Goal: Task Accomplishment & Management: Manage account settings

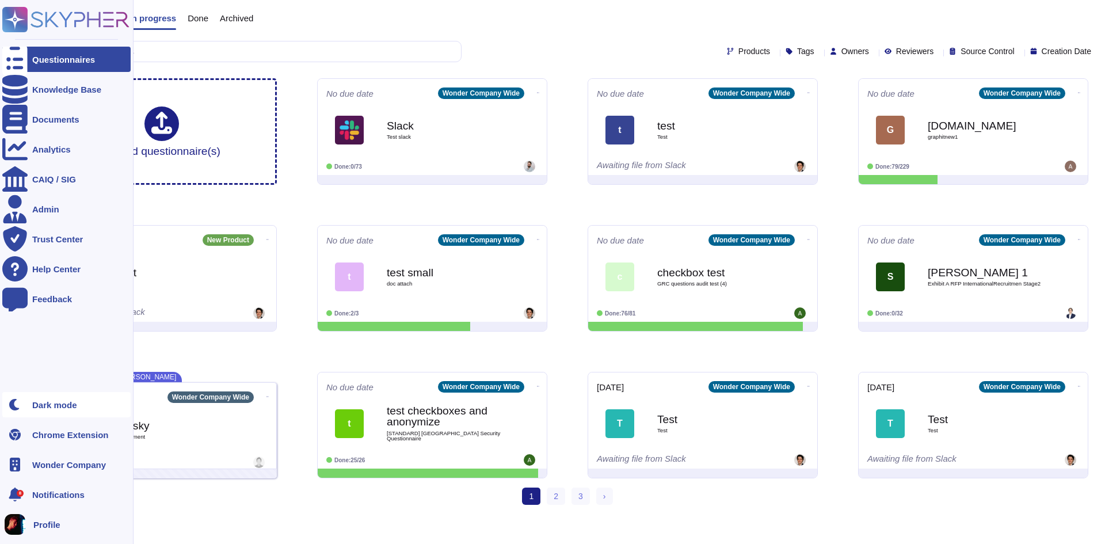
click at [50, 409] on div "Dark mode" at bounding box center [66, 404] width 128 height 25
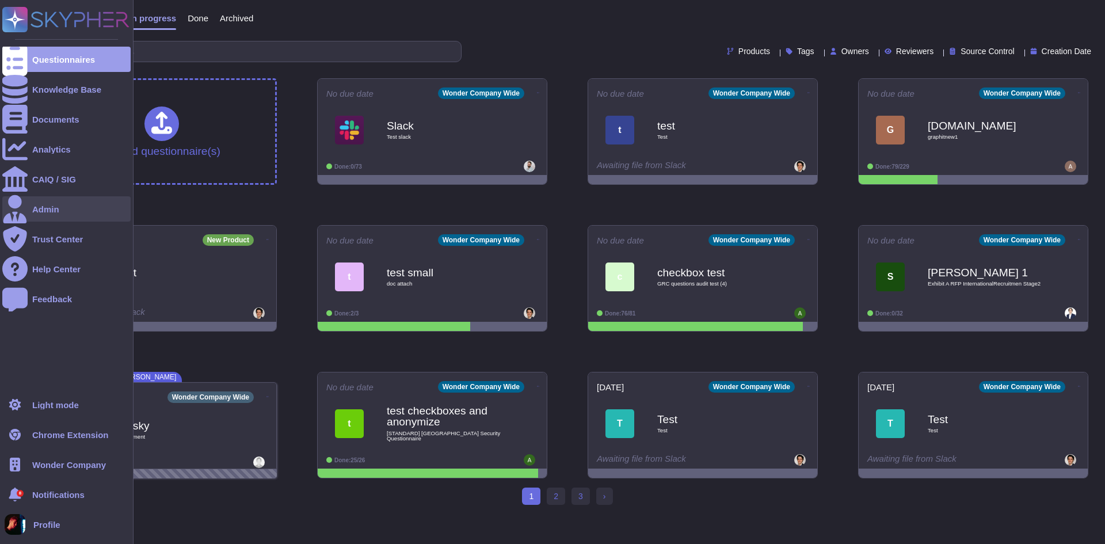
click at [63, 203] on div "Admin" at bounding box center [66, 208] width 128 height 25
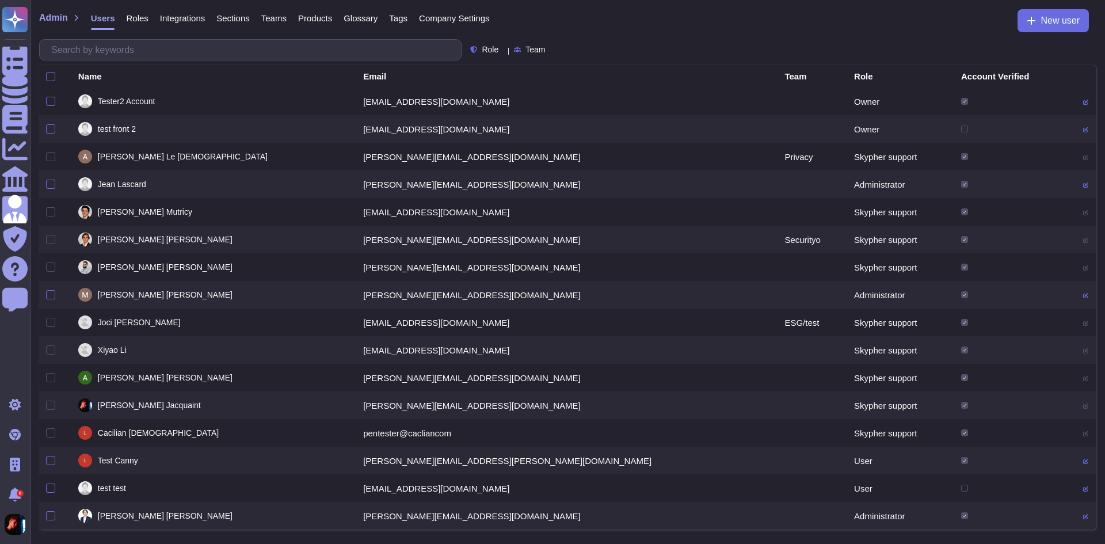
click at [444, 14] on span "Company Settings" at bounding box center [454, 18] width 71 height 9
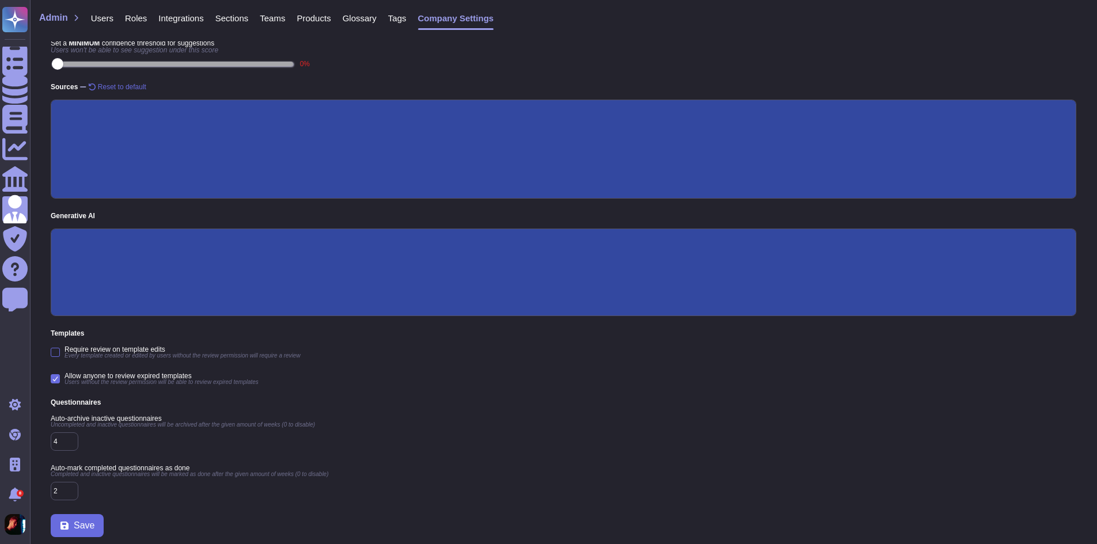
scroll to position [139, 0]
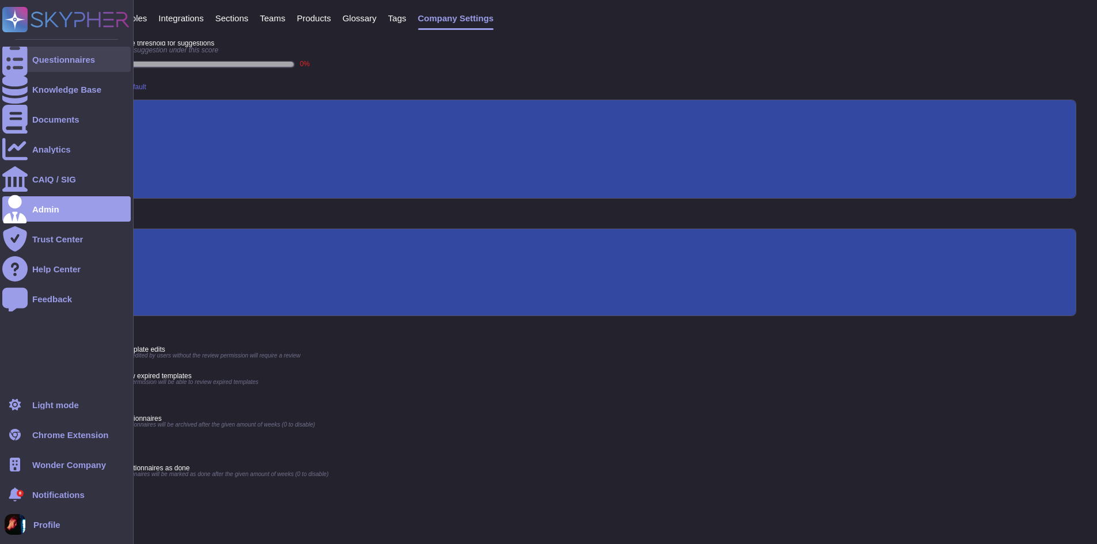
click at [20, 58] on icon at bounding box center [14, 60] width 25 height 34
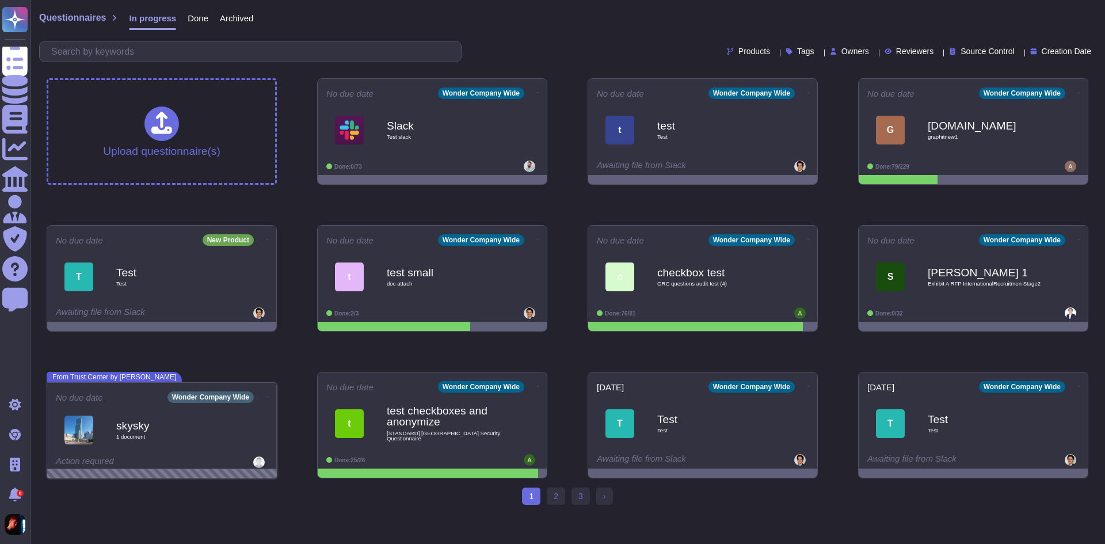
click at [842, 55] on span "Owners" at bounding box center [856, 51] width 28 height 8
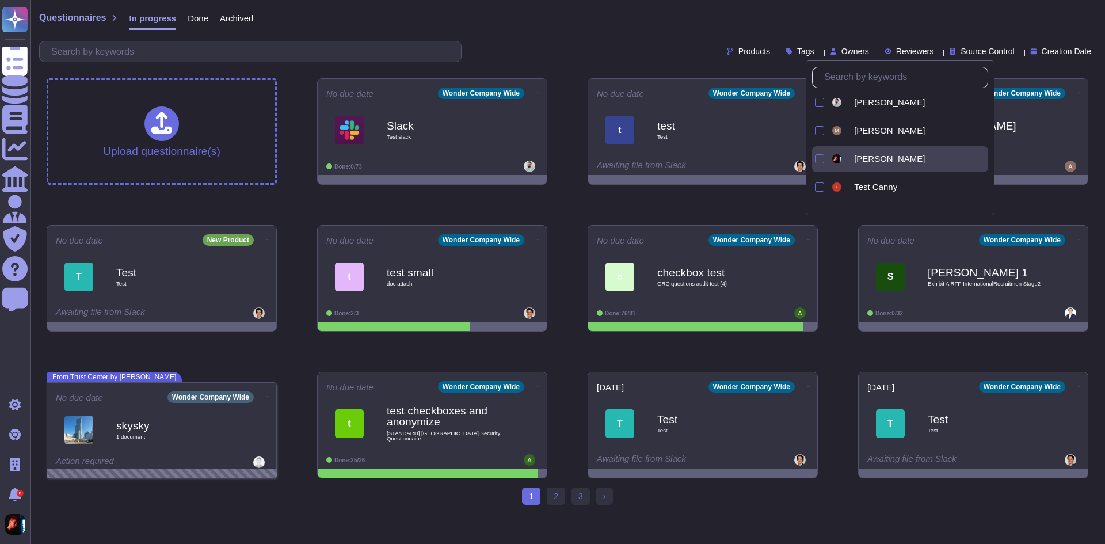
scroll to position [230, 0]
click at [819, 159] on div at bounding box center [819, 158] width 9 height 9
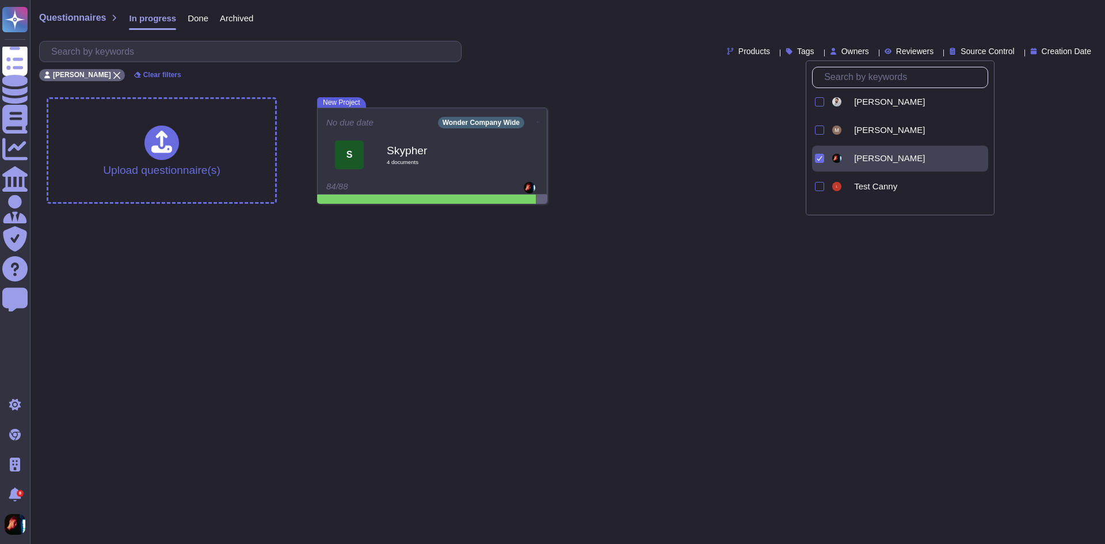
click at [561, 213] on html "Questionnaires Knowledge Base Documents Analytics CAIQ / SIG Admin Trust Center…" at bounding box center [552, 106] width 1105 height 213
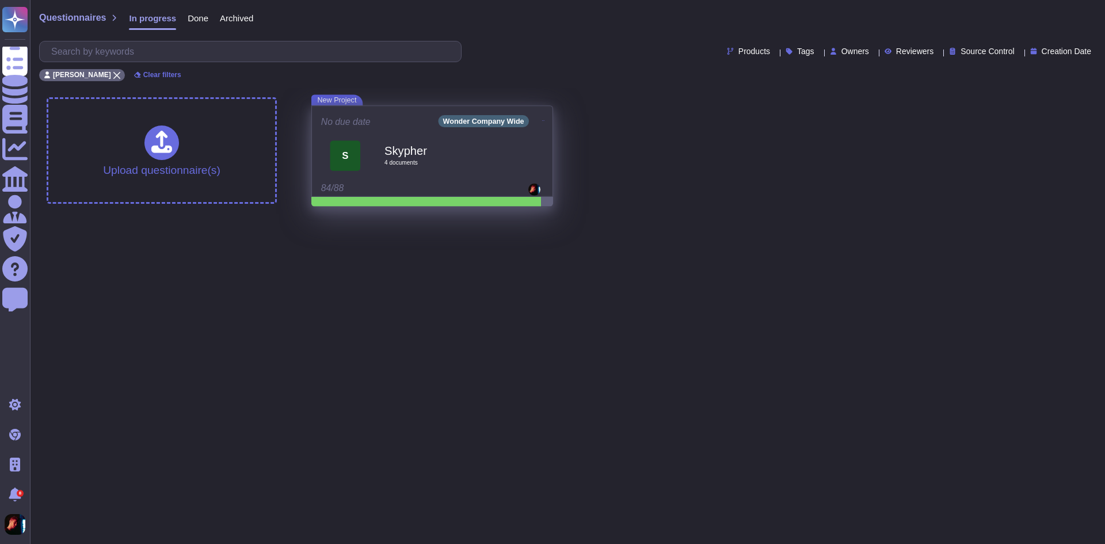
click at [511, 194] on div "84/88" at bounding box center [432, 191] width 222 height 15
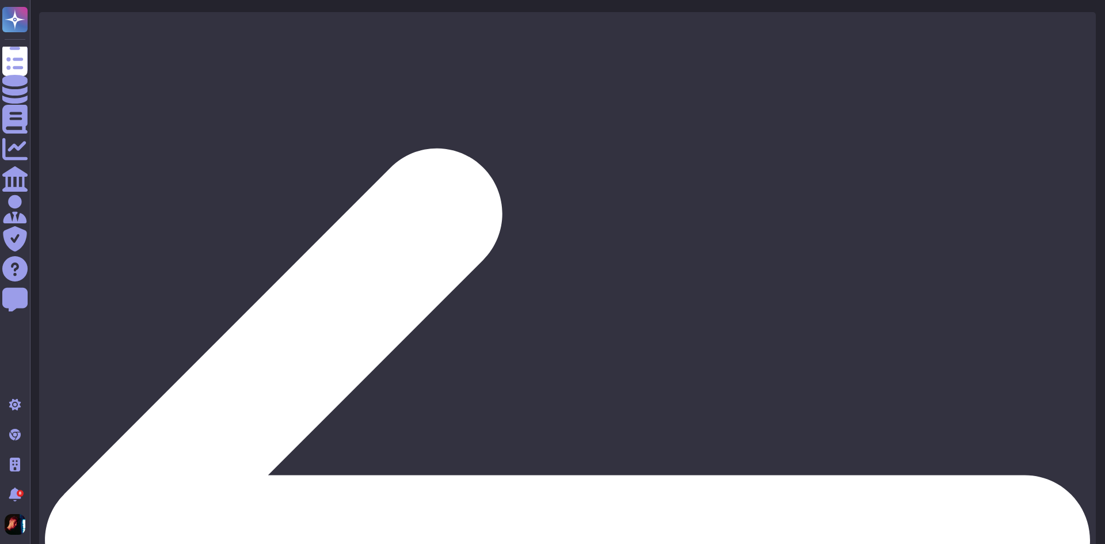
click at [53, 19] on div "Project: New Project" at bounding box center [567, 550] width 1057 height 1077
click at [53, 24] on icon at bounding box center [567, 540] width 1045 height 1045
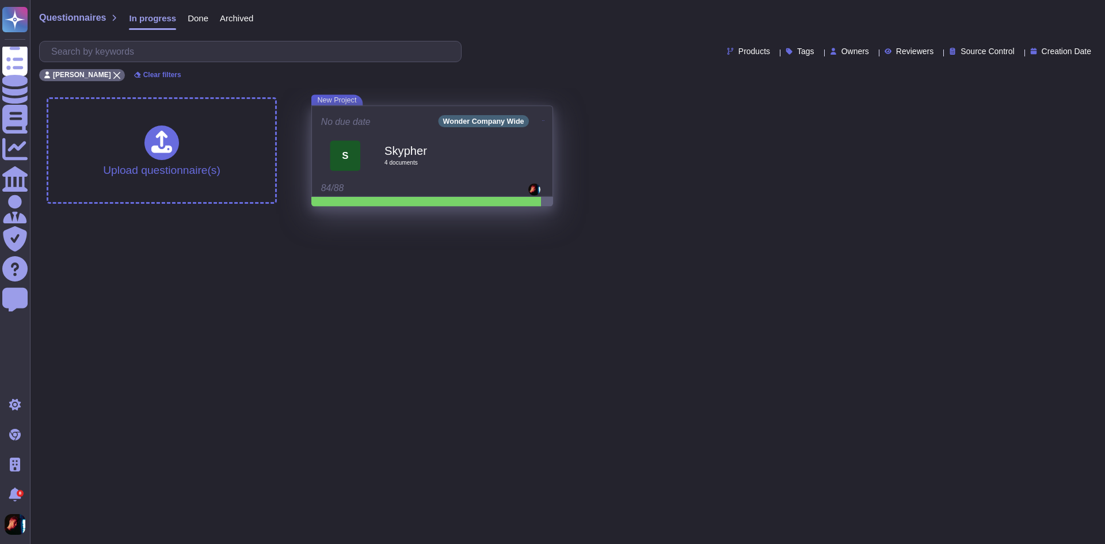
click at [542, 120] on icon at bounding box center [543, 120] width 2 height 3
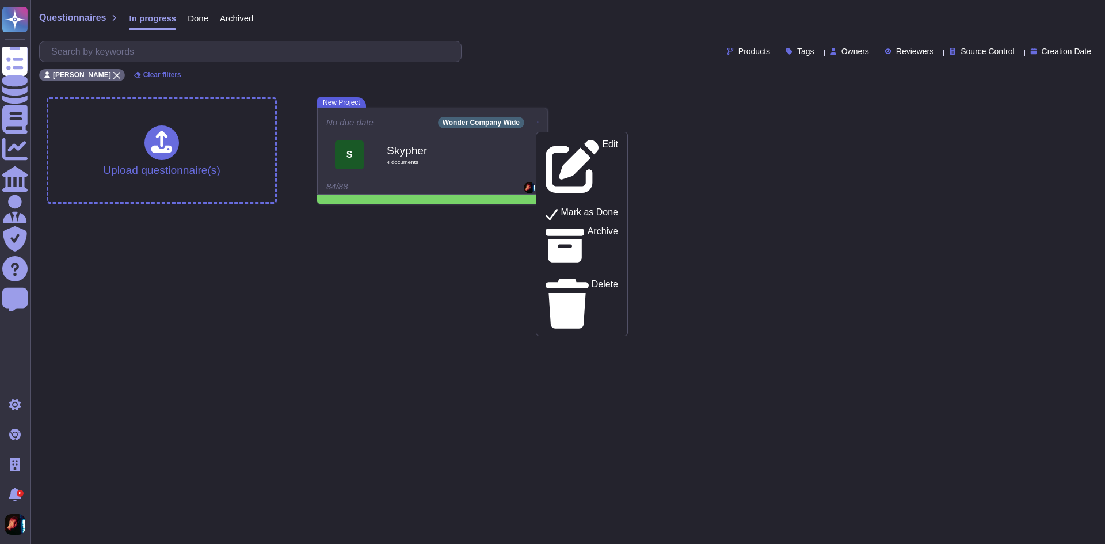
click at [648, 104] on div "Upload questionnaire(s) New Project No due date Wonder Company Wide Edit Mark a…" at bounding box center [567, 150] width 1060 height 125
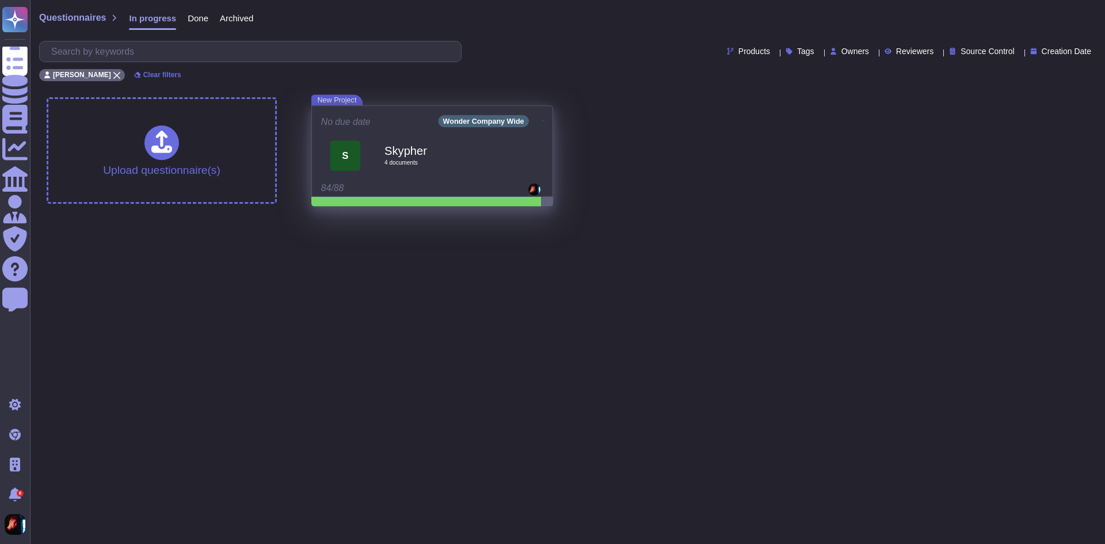
click at [510, 146] on span "S Skypher 4 document s" at bounding box center [432, 155] width 222 height 48
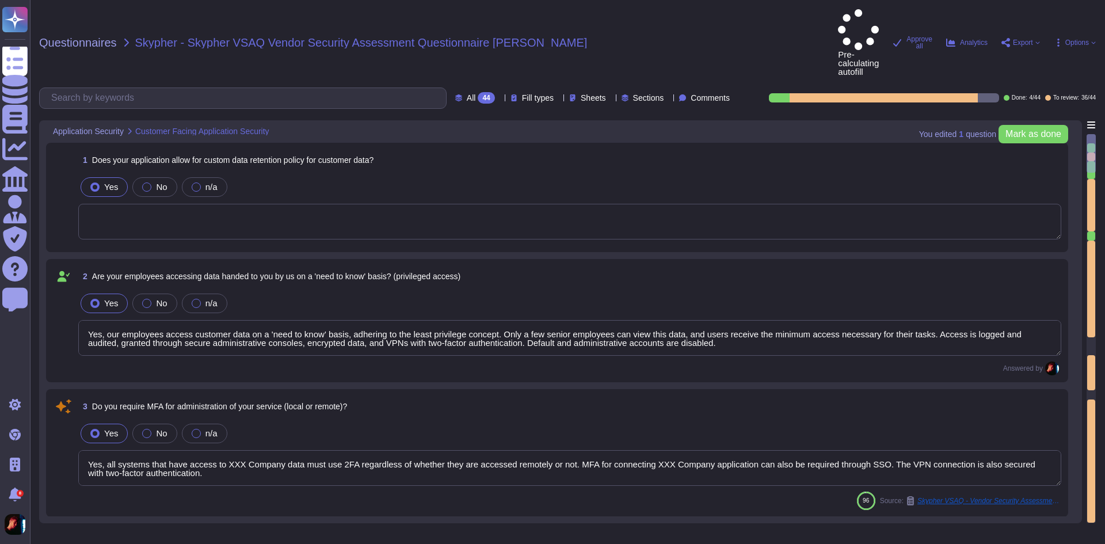
type textarea "Yes, our employees access customer data on a 'need to know' basis, adhering to …"
type textarea "Yes, all systems that have access to XXX Company data must use 2FA regardless o…"
type textarea "XXX Company keeps customer data according to the agreed terms https://xxxx.co-o…"
type textarea "Yes, our employees are granted access to customer data on a 'need to know' basi…"
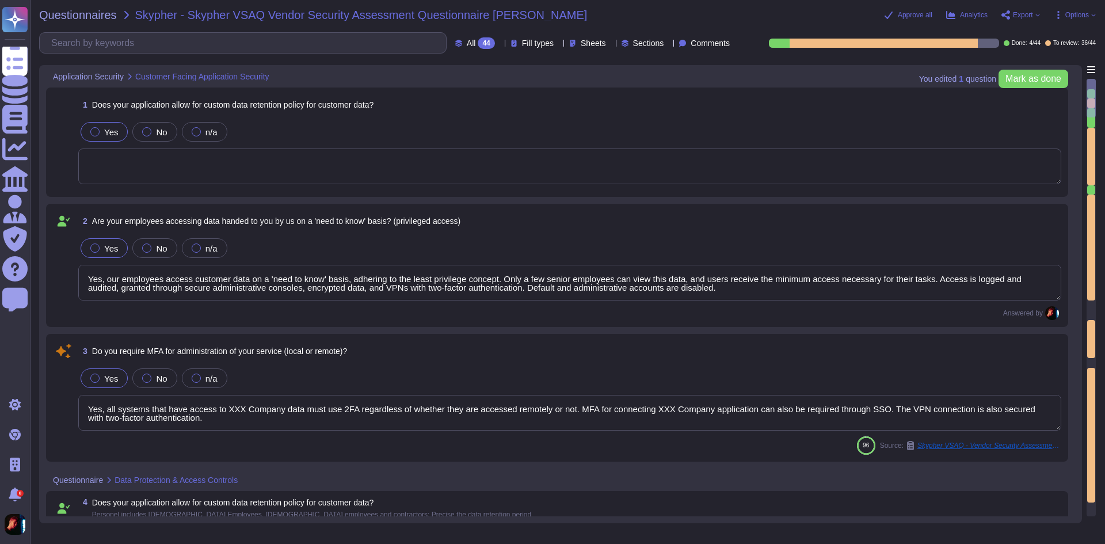
type textarea "Yes, we support secure deletion of archived or backed-up data. Yes, we support …"
click at [1074, 10] on div "Approve all Analytics Export Options" at bounding box center [971, 15] width 250 height 12
click at [1087, 18] on span "Options" at bounding box center [1077, 15] width 24 height 7
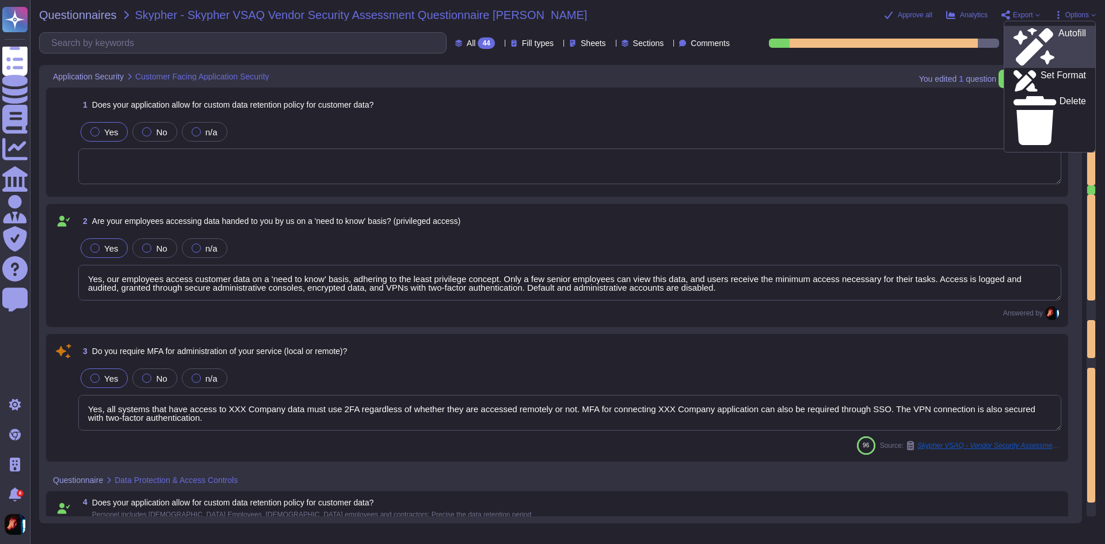
click at [1059, 29] on p "Autofill" at bounding box center [1073, 47] width 28 height 37
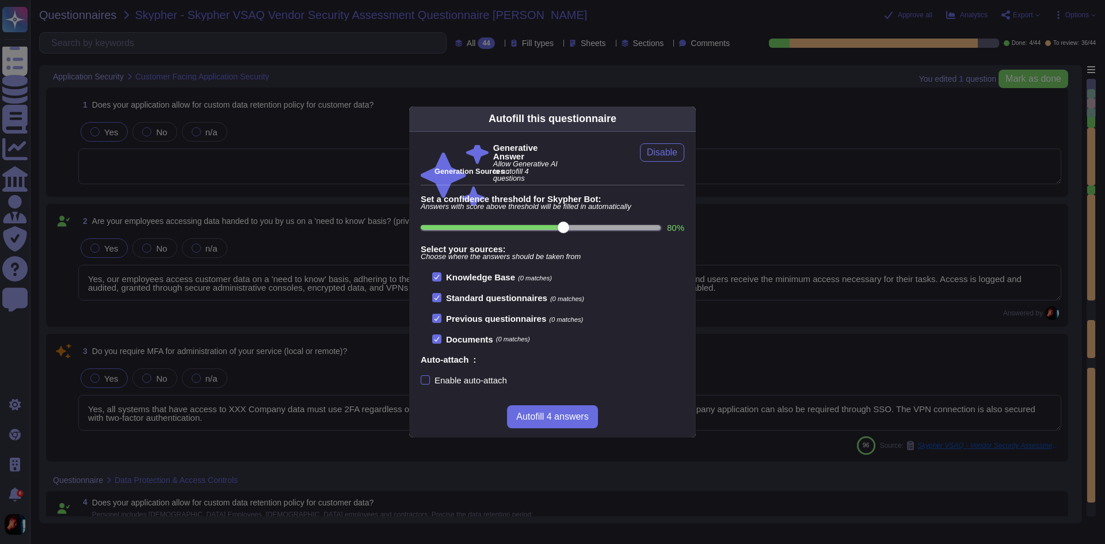
scroll to position [1, 0]
click at [677, 290] on div "Knowledge Base (0 matches) Standard questionnaires (0 matches) Previous questio…" at bounding box center [558, 307] width 252 height 71
click at [440, 295] on div at bounding box center [436, 297] width 9 height 9
click at [0, 0] on input "Standard questionnaires (0 matches)" at bounding box center [0, 0] width 0 height 0
click at [440, 295] on div at bounding box center [436, 297] width 9 height 9
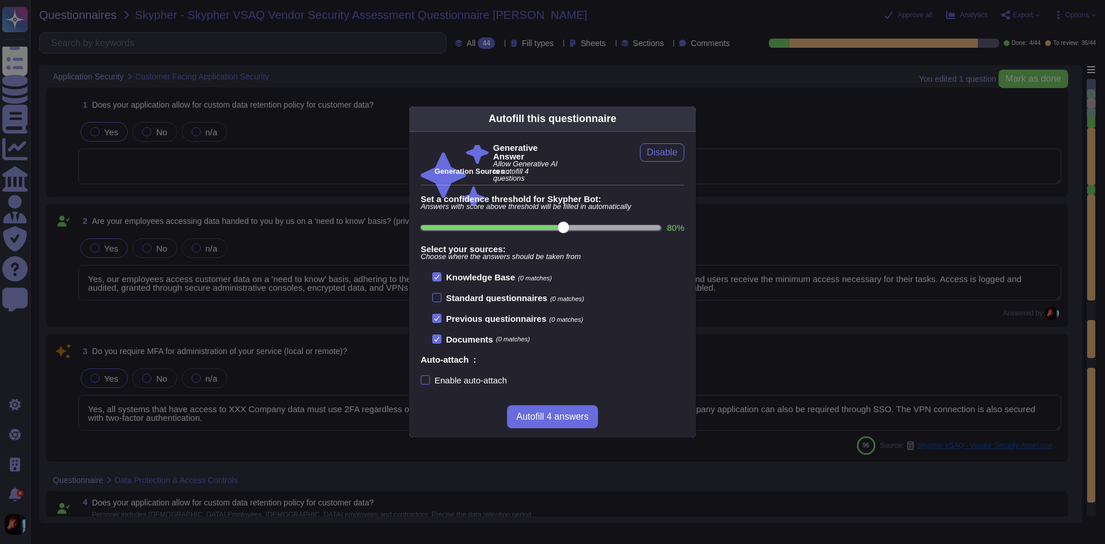
click at [0, 0] on input "Standard questionnaires (0 matches)" at bounding box center [0, 0] width 0 height 0
click at [440, 315] on div at bounding box center [436, 318] width 9 height 9
click at [0, 0] on input "Previous questionnaires (0 matches)" at bounding box center [0, 0] width 0 height 0
click at [440, 315] on div at bounding box center [436, 318] width 9 height 9
click at [0, 0] on input "Previous questionnaires (0 matches)" at bounding box center [0, 0] width 0 height 0
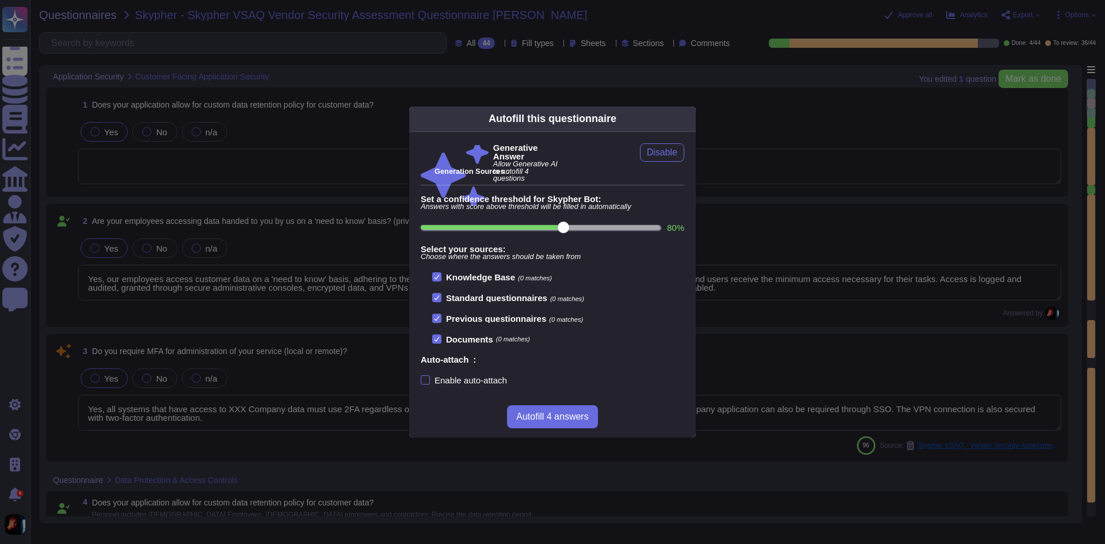
click at [439, 337] on icon at bounding box center [437, 339] width 6 height 6
click at [0, 0] on input "Documents (0 matches)" at bounding box center [0, 0] width 0 height 0
click at [439, 337] on div at bounding box center [436, 338] width 9 height 9
click at [0, 0] on input "Documents (0 matches)" at bounding box center [0, 0] width 0 height 0
click at [689, 119] on icon at bounding box center [689, 119] width 0 height 0
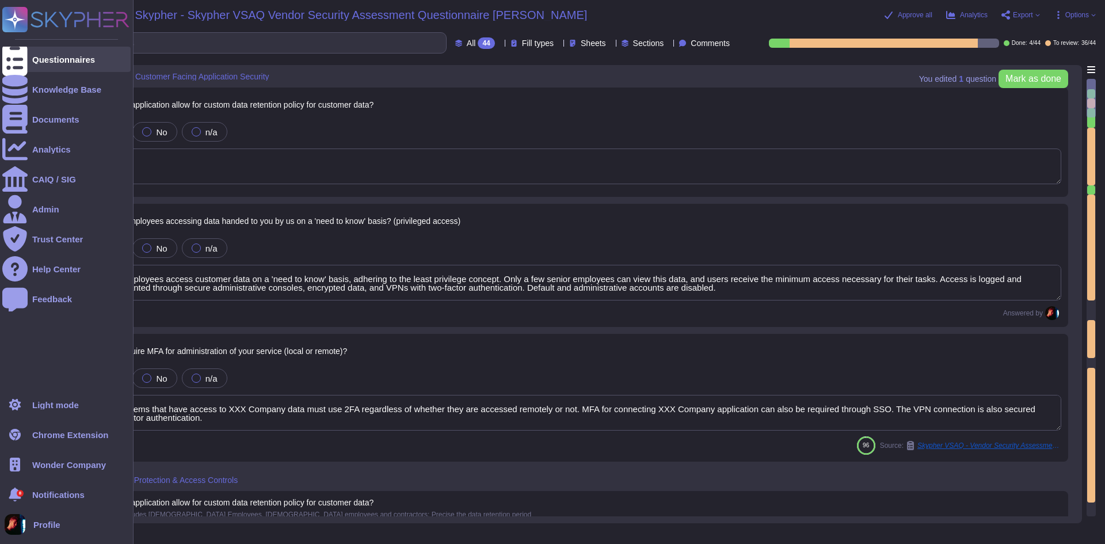
click at [52, 62] on div "Questionnaires" at bounding box center [63, 59] width 63 height 9
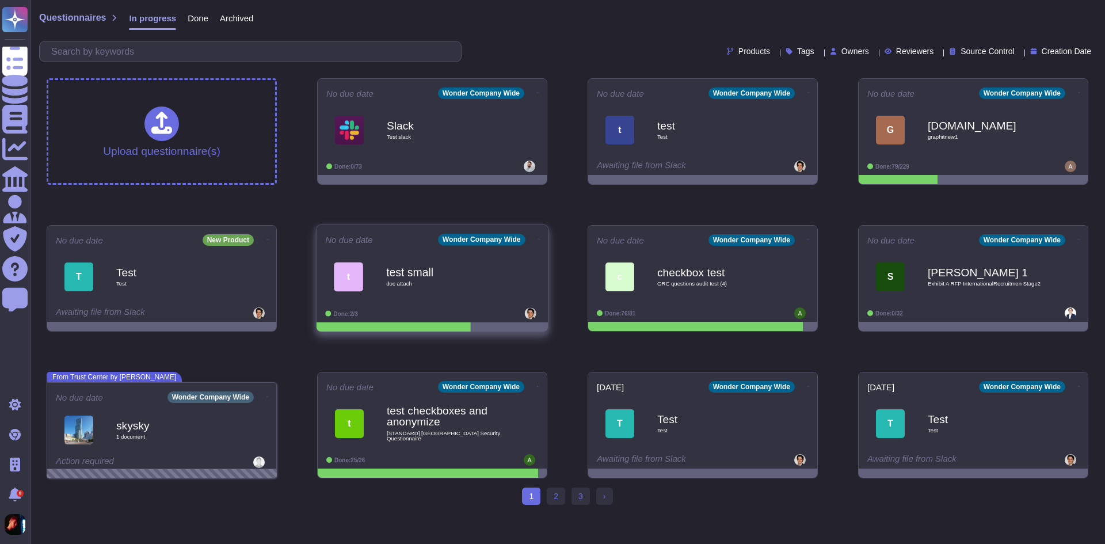
click at [461, 287] on div "test small doc attach" at bounding box center [444, 276] width 116 height 47
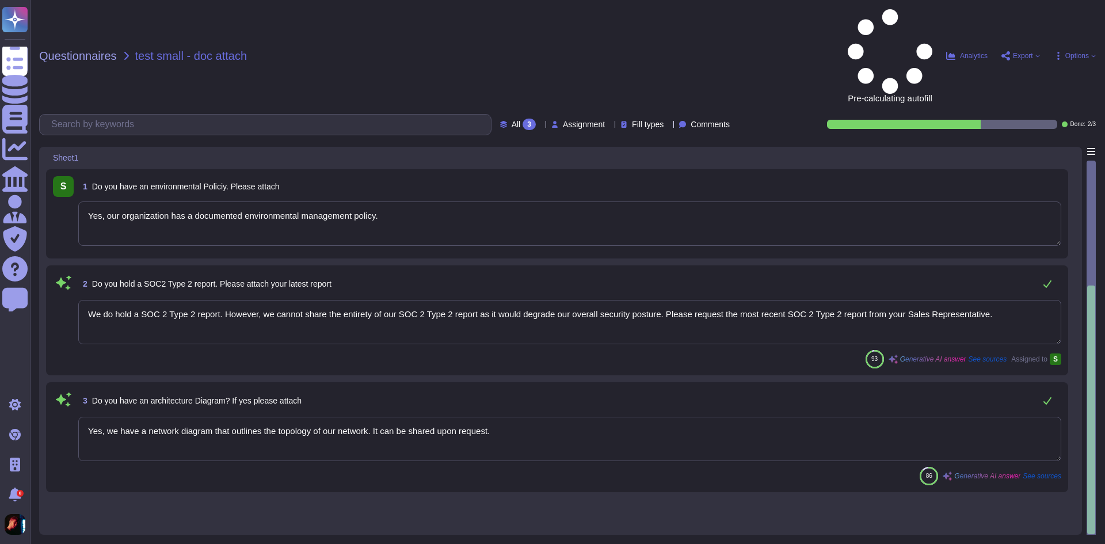
type textarea "Yes, our organization has a documented environmental management policy."
type textarea "We do hold a SOC 2 Type 2 report. However, we cannot share the entirety of our …"
type textarea "Yes, we have a network diagram that outlines the topology of our network. It ca…"
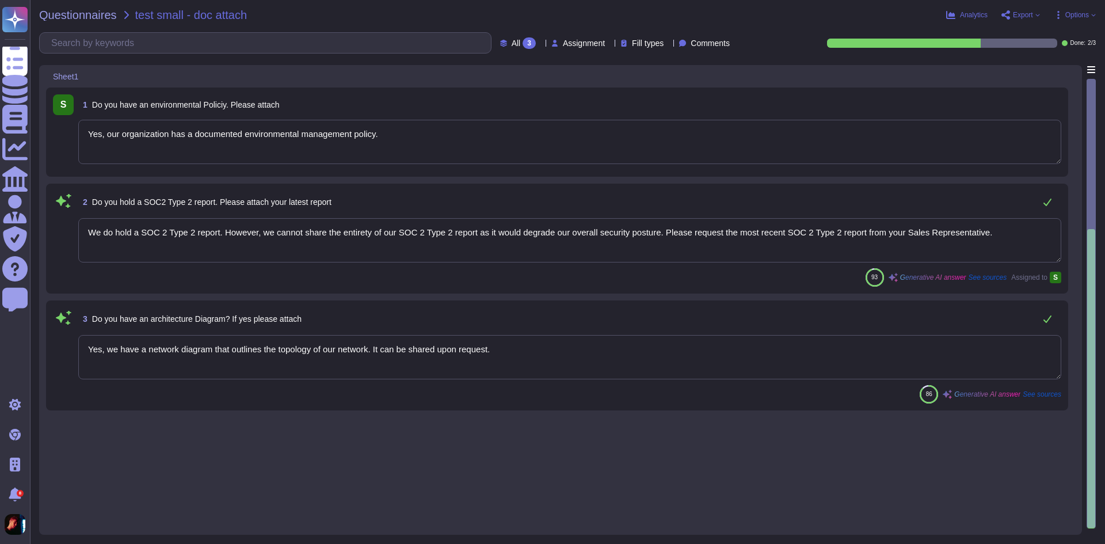
click at [1087, 12] on span "Options" at bounding box center [1077, 15] width 24 height 7
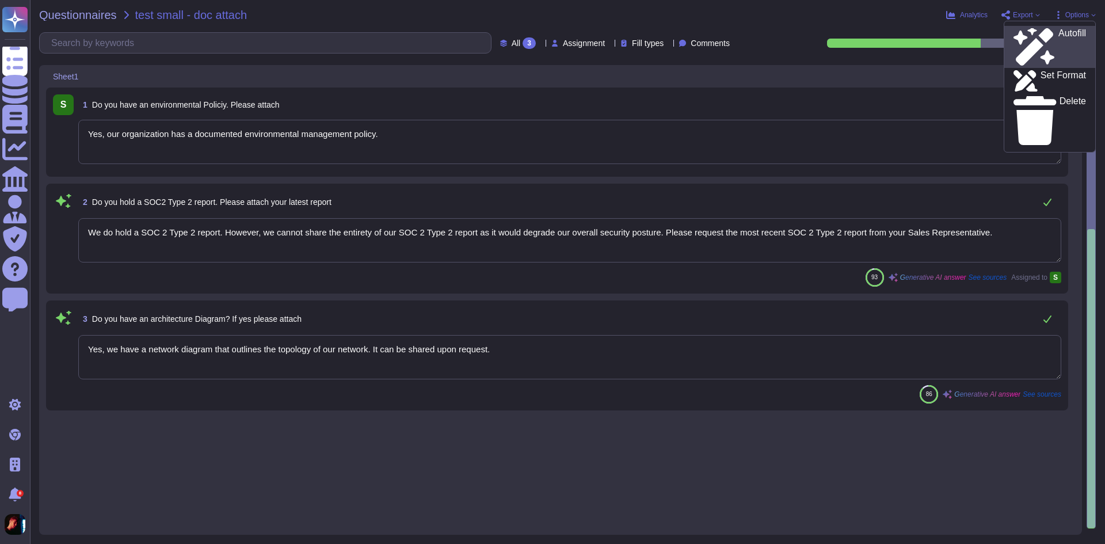
click at [1062, 36] on div "Autofill" at bounding box center [1050, 46] width 73 height 37
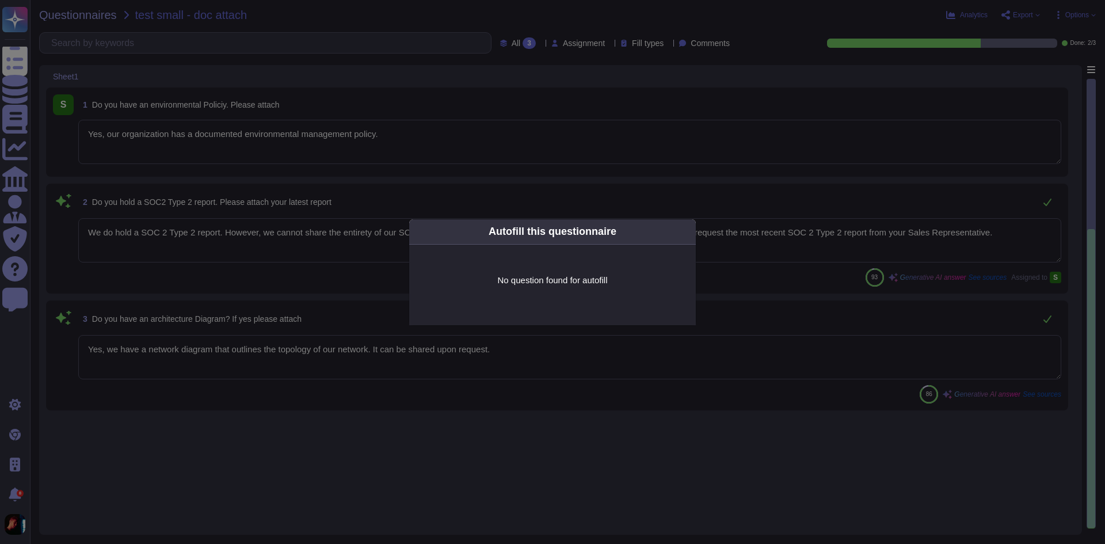
click at [689, 268] on icon at bounding box center [799, 378] width 221 height 221
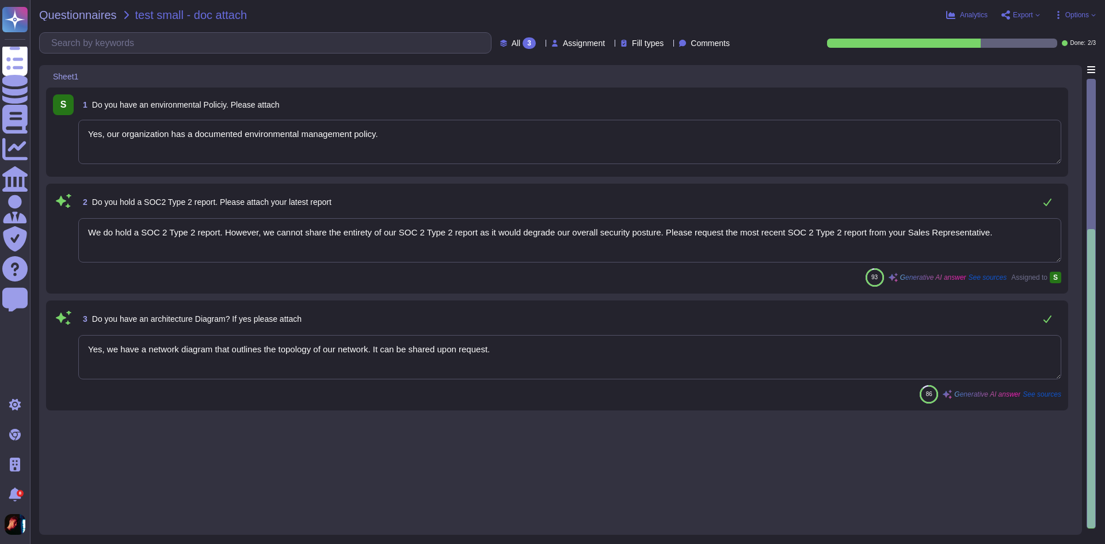
click at [92, 26] on div "Questionnaires test small - doc attach Analytics Export Options Autofill Set Fo…" at bounding box center [567, 272] width 1075 height 544
click at [90, 20] on span "Questionnaires" at bounding box center [78, 15] width 78 height 12
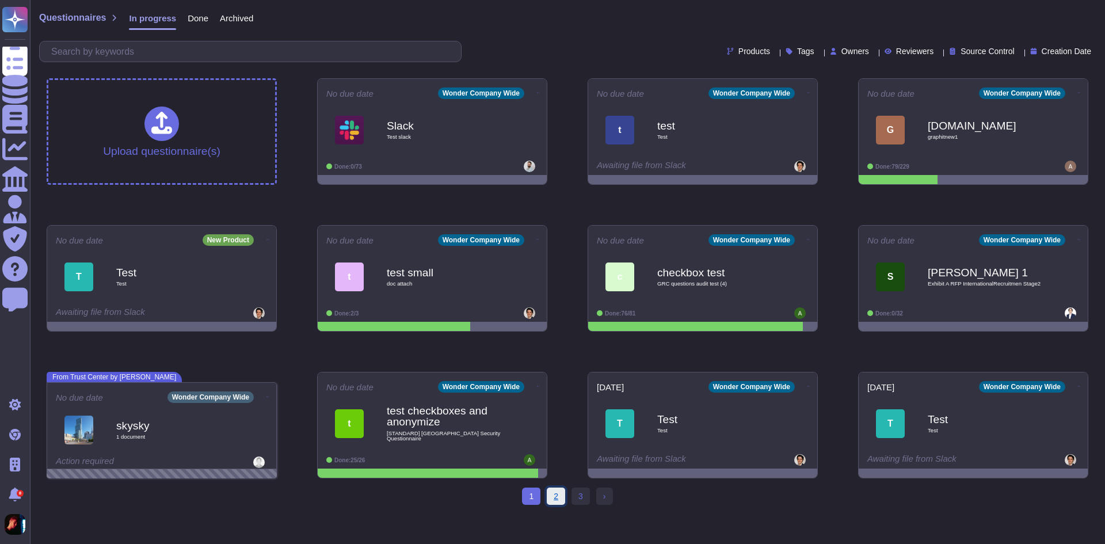
click at [561, 496] on link "2" at bounding box center [556, 496] width 18 height 17
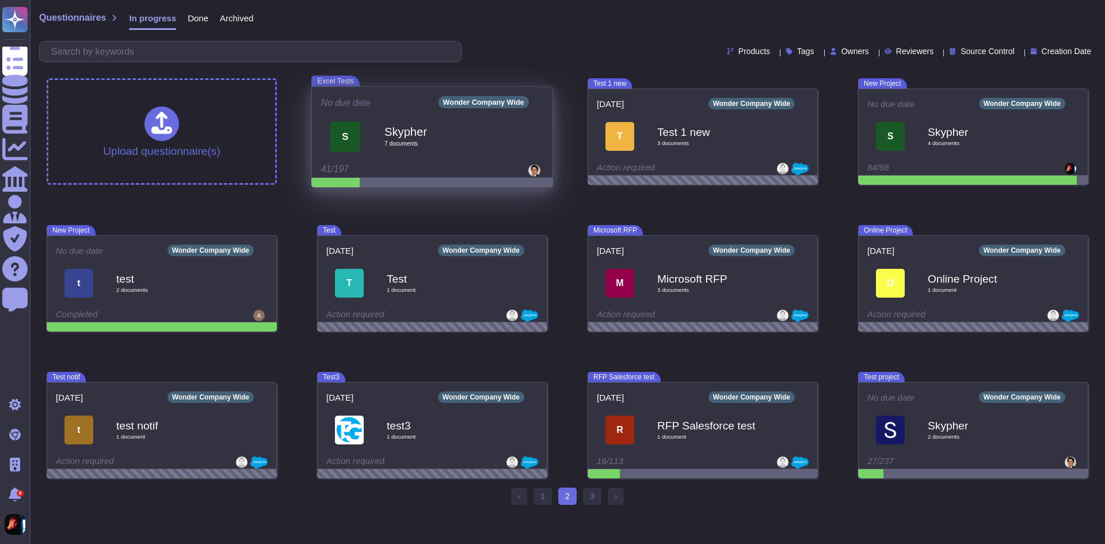
click at [461, 141] on span "7 document s" at bounding box center [445, 144] width 121 height 6
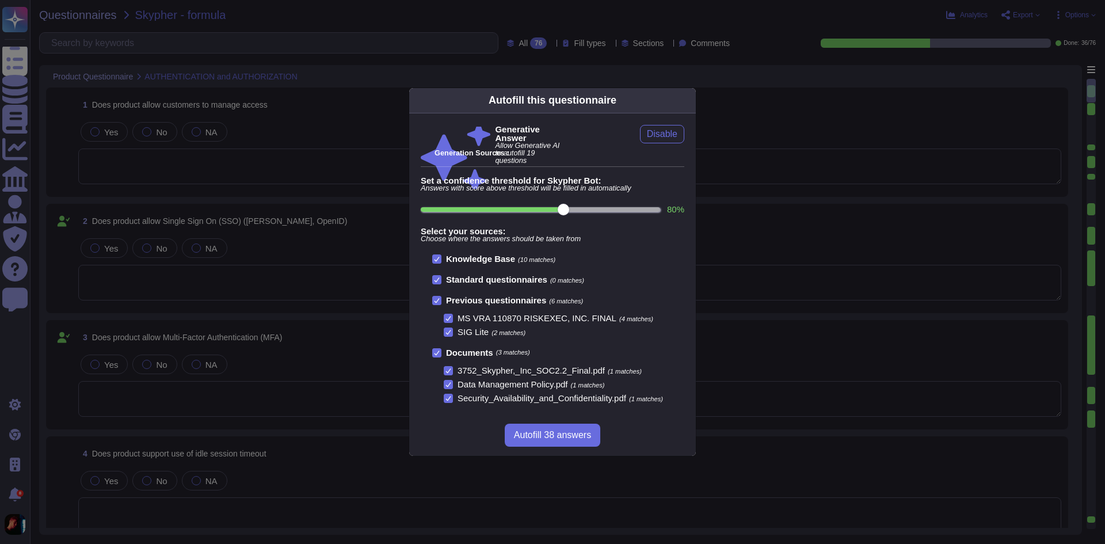
scroll to position [1, 0]
click at [433, 302] on div at bounding box center [436, 300] width 9 height 9
click at [0, 0] on input "Previous questionnaires (6 matches)" at bounding box center [0, 0] width 0 height 0
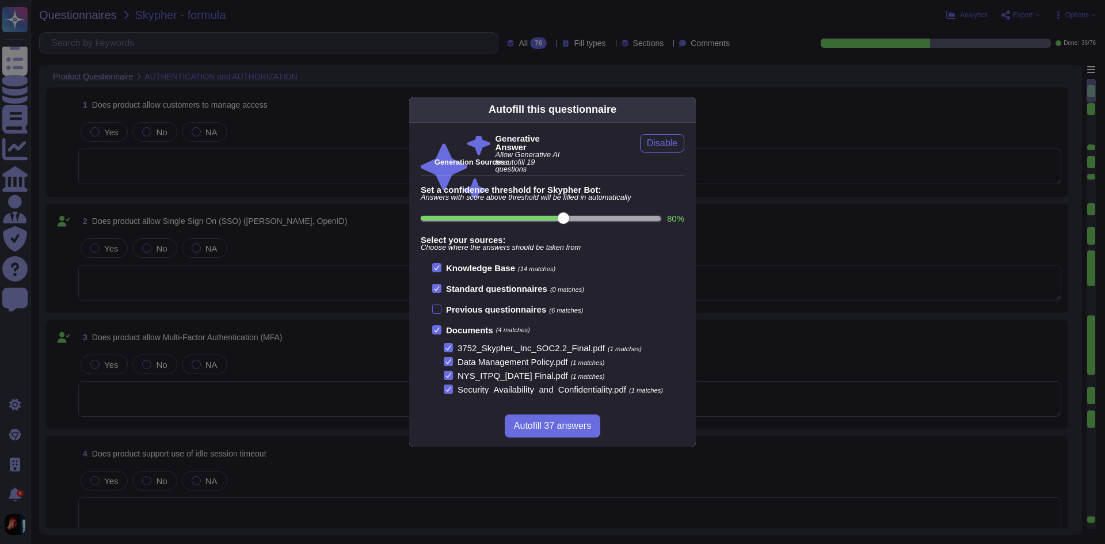
click at [438, 307] on div at bounding box center [436, 309] width 9 height 9
click at [0, 0] on input "Previous questionnaires (6 matches)" at bounding box center [0, 0] width 0 height 0
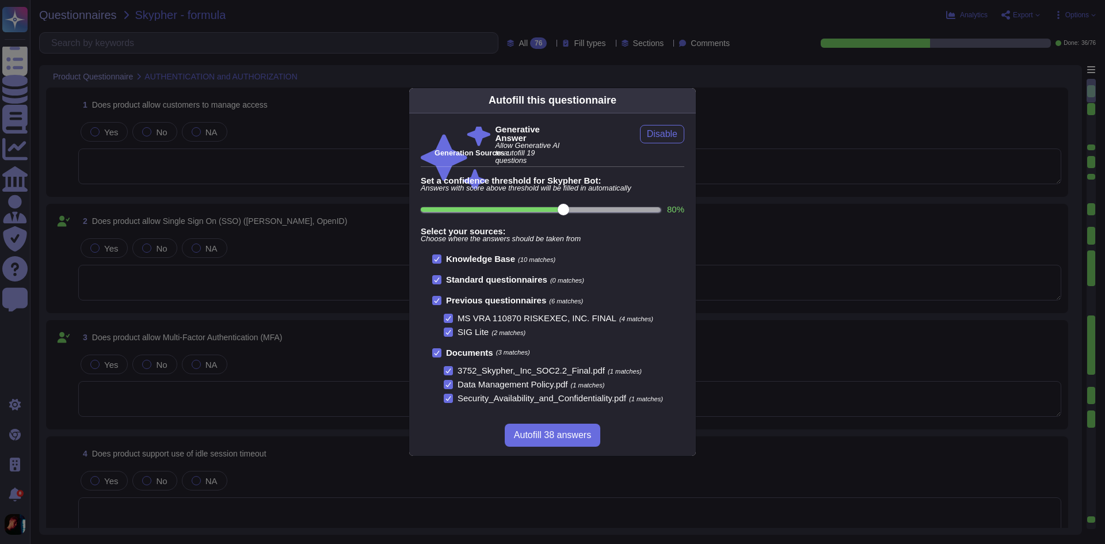
click at [437, 352] on icon at bounding box center [437, 353] width 5 height 5
click at [0, 0] on input "Documents (3 matches)" at bounding box center [0, 0] width 0 height 0
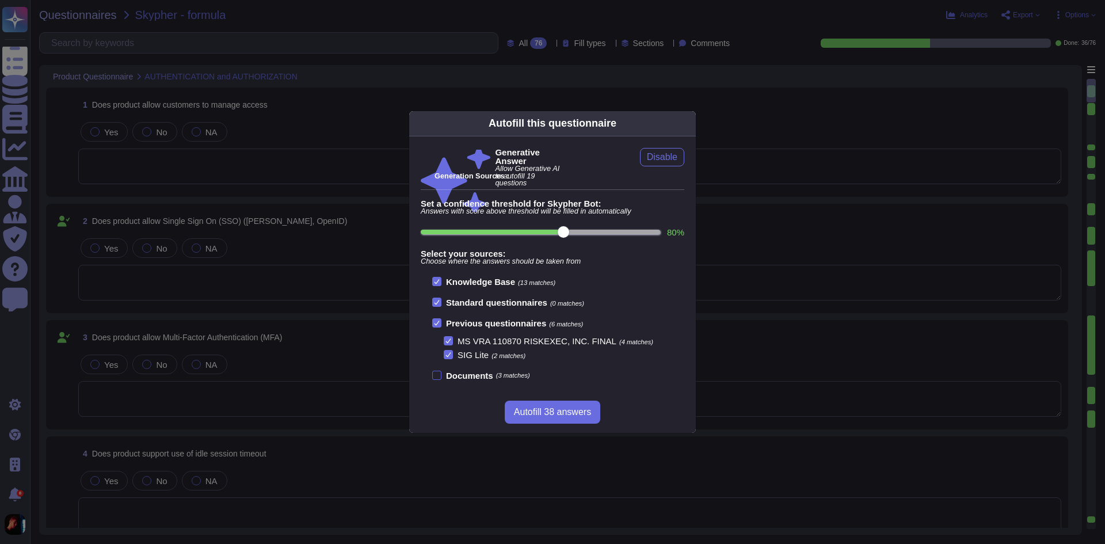
click at [435, 378] on div at bounding box center [436, 375] width 9 height 9
click at [0, 0] on input "Documents (3 matches)" at bounding box center [0, 0] width 0 height 0
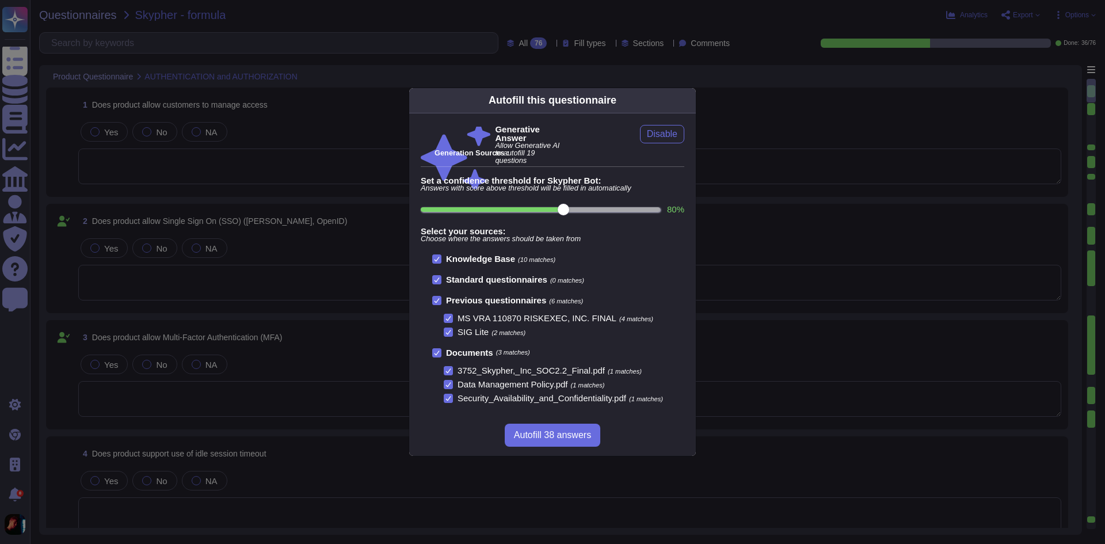
click at [679, 260] on div "Knowledge Base (10 matches)" at bounding box center [558, 258] width 252 height 9
click at [689, 100] on icon at bounding box center [689, 100] width 0 height 0
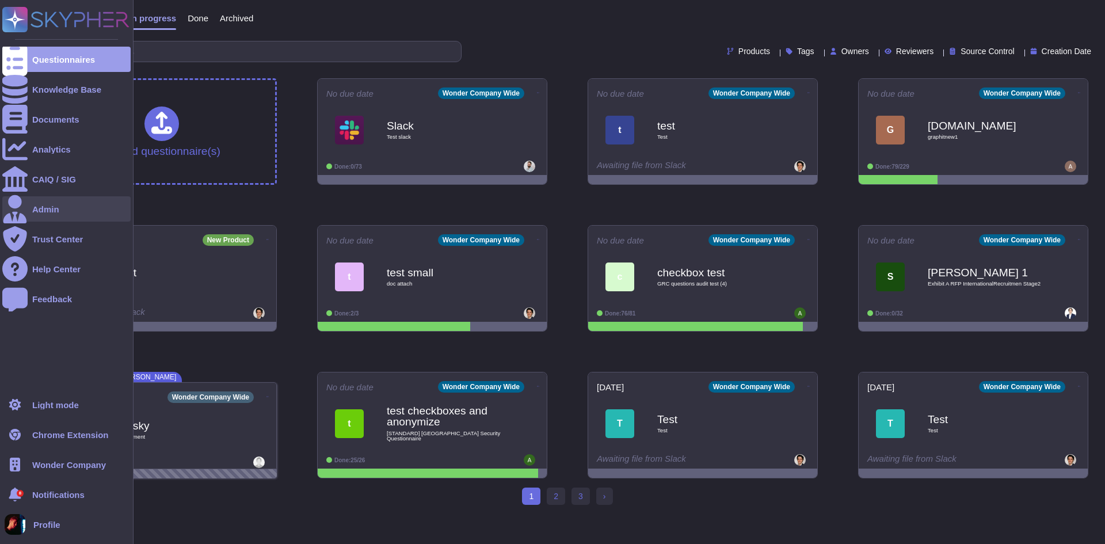
click at [39, 218] on div "Admin" at bounding box center [66, 208] width 128 height 25
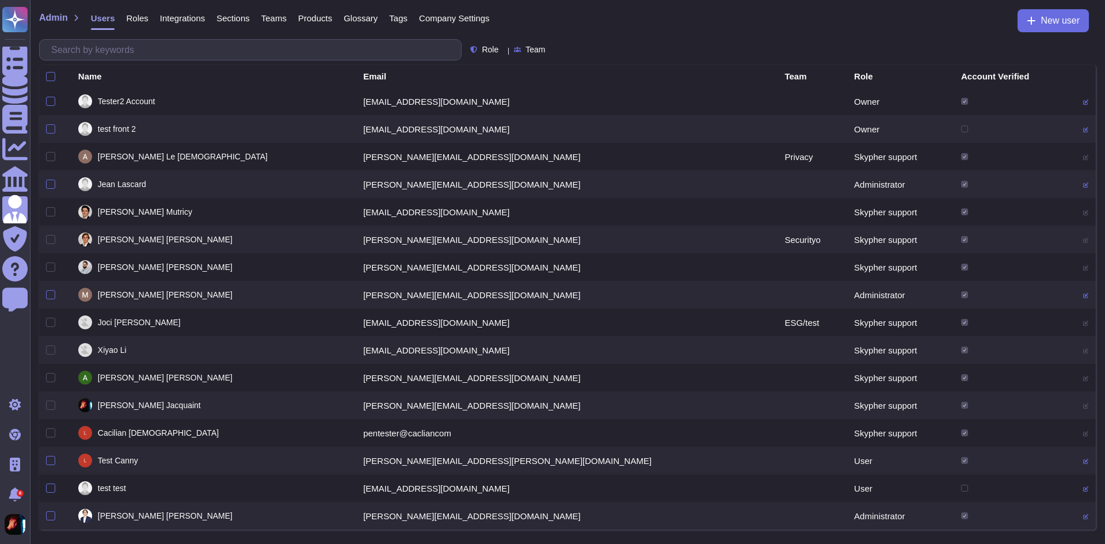
click at [470, 18] on span "Company Settings" at bounding box center [454, 18] width 71 height 9
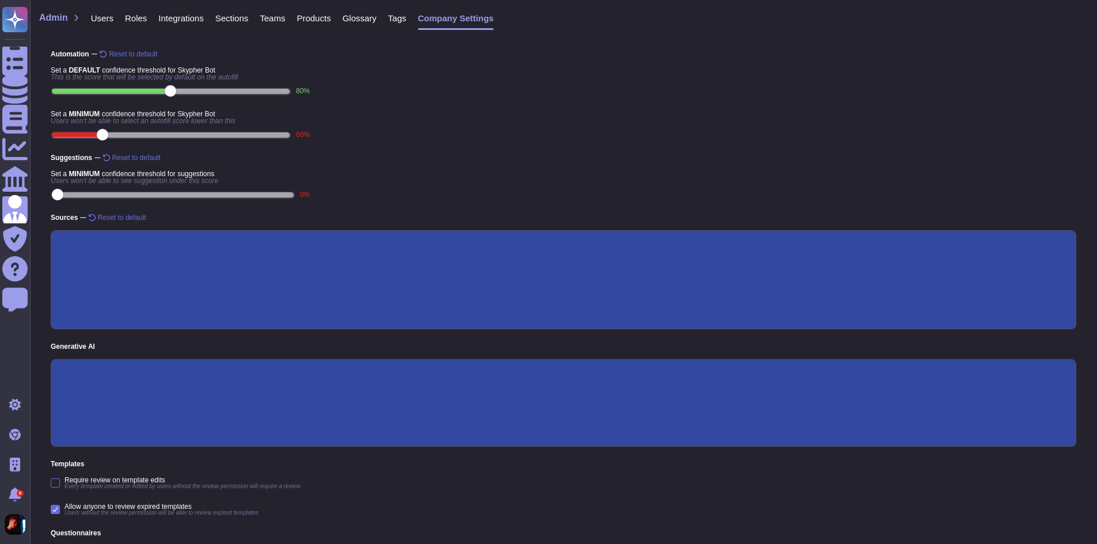
click at [0, 0] on input "Custom prompt" at bounding box center [0, 0] width 0 height 0
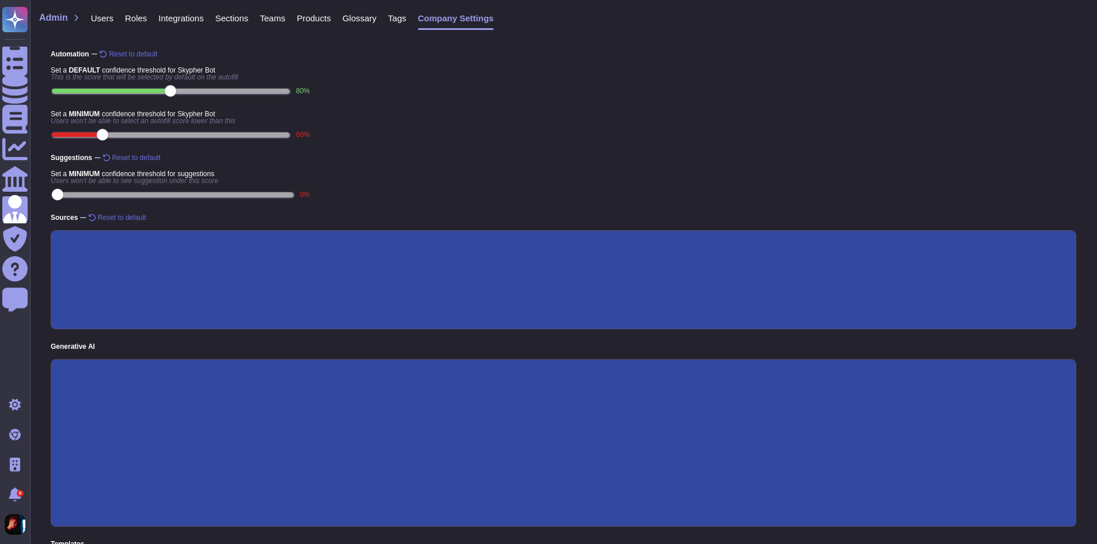
click at [0, 0] on input "Precise answer" at bounding box center [0, 0] width 0 height 0
click at [0, 0] on input "Short answer" at bounding box center [0, 0] width 0 height 0
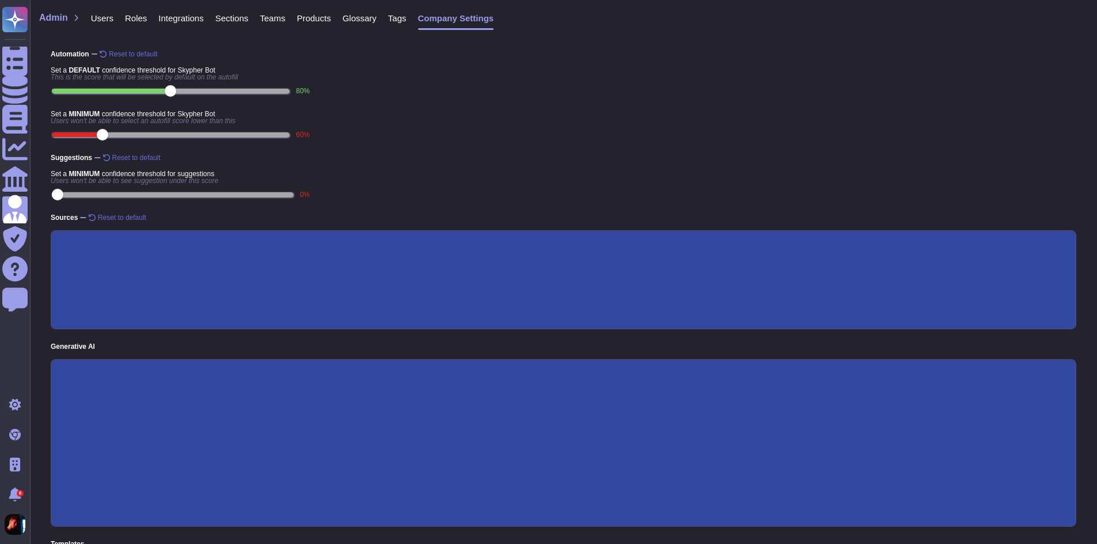
click at [0, 0] on input "Precise answer" at bounding box center [0, 0] width 0 height 0
type textarea "Provide a precise and detailed response, including all relevant information."
click at [0, 0] on input "Custom" at bounding box center [0, 0] width 0 height 0
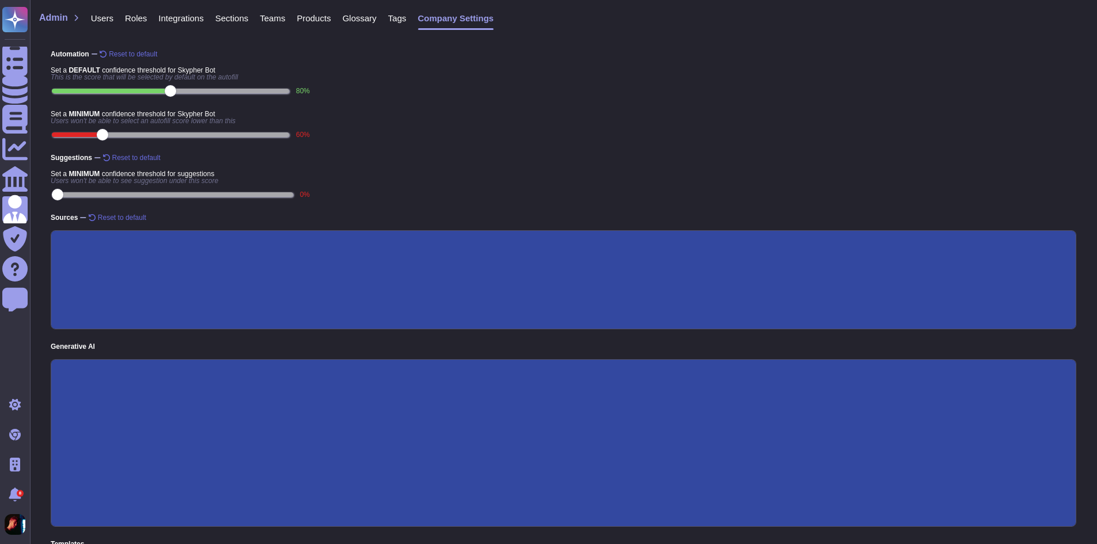
click at [0, 0] on input "Custom prompt" at bounding box center [0, 0] width 0 height 0
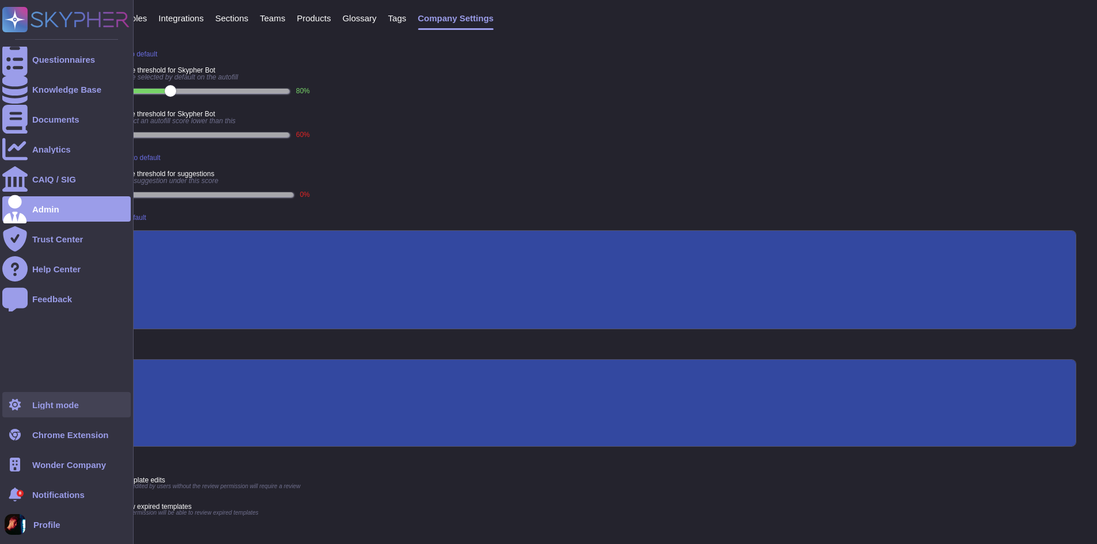
click at [16, 397] on div at bounding box center [14, 404] width 25 height 25
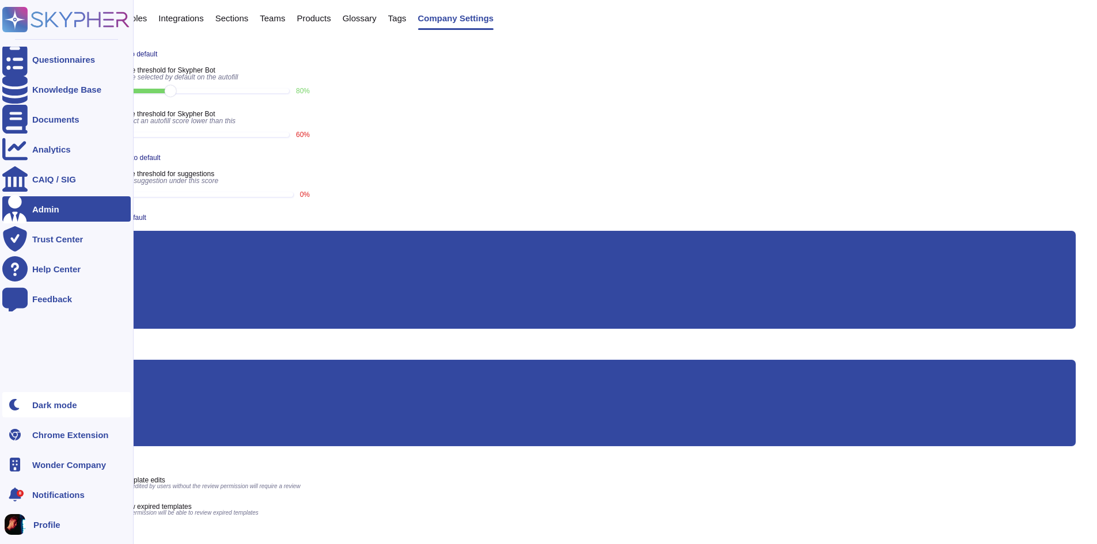
click at [20, 403] on icon at bounding box center [15, 405] width 12 height 12
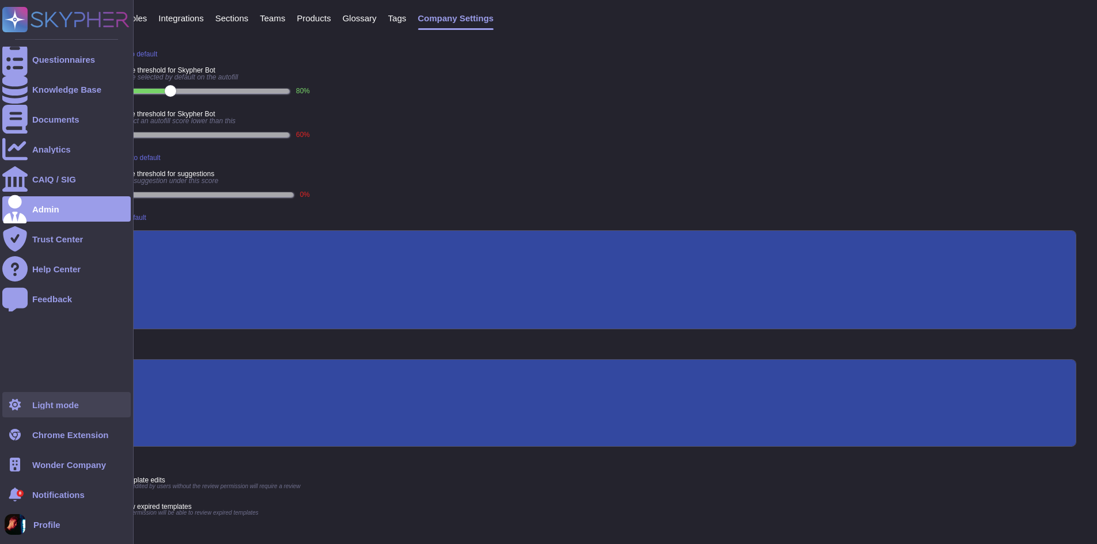
click at [21, 411] on div at bounding box center [14, 404] width 25 height 25
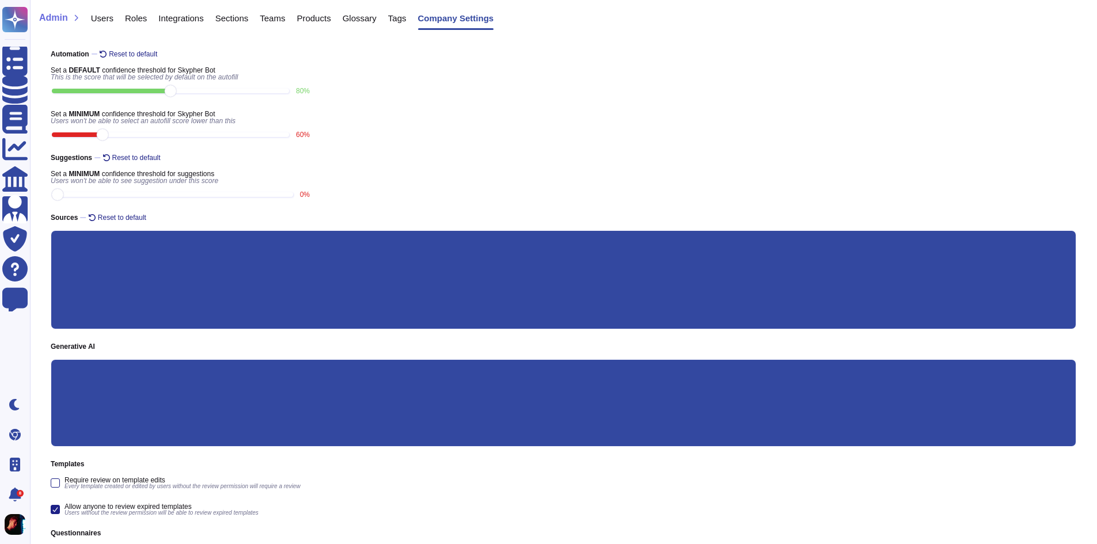
click at [107, 18] on span "Users" at bounding box center [102, 18] width 22 height 9
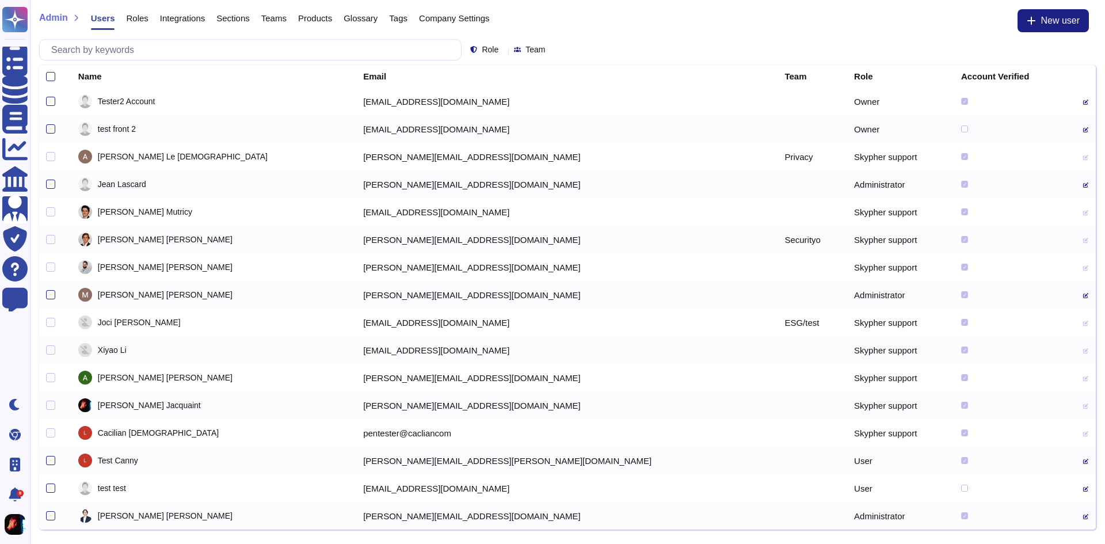
click at [136, 18] on span "Roles" at bounding box center [137, 18] width 22 height 9
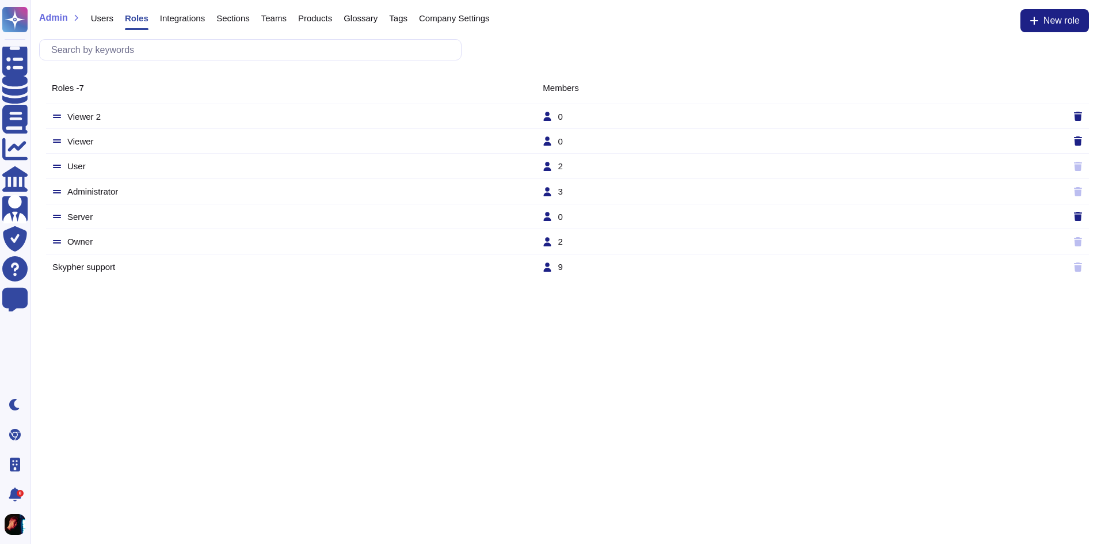
click at [188, 18] on span "Integrations" at bounding box center [182, 18] width 45 height 9
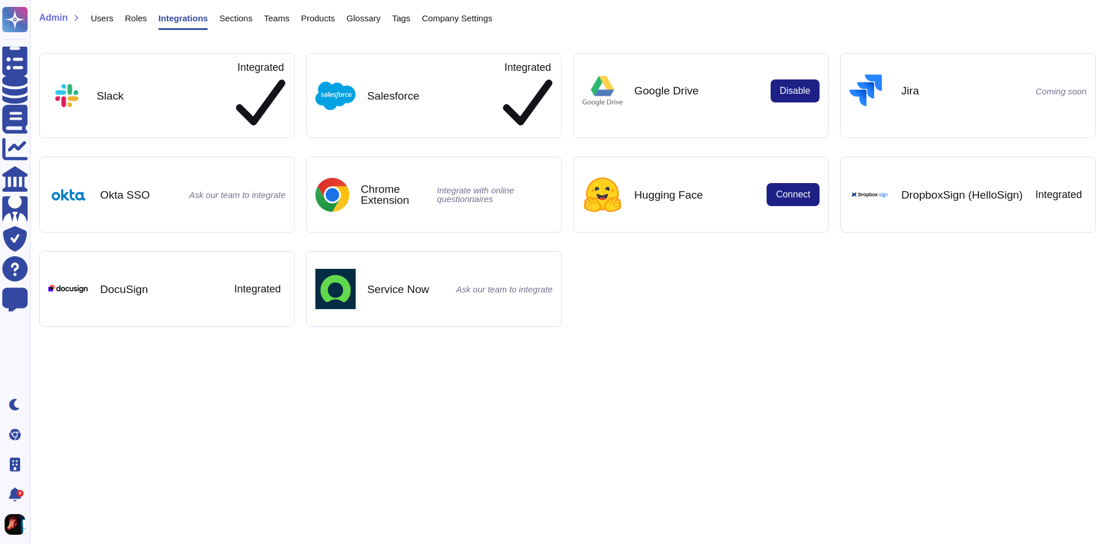
click at [106, 16] on span "Users" at bounding box center [102, 18] width 22 height 9
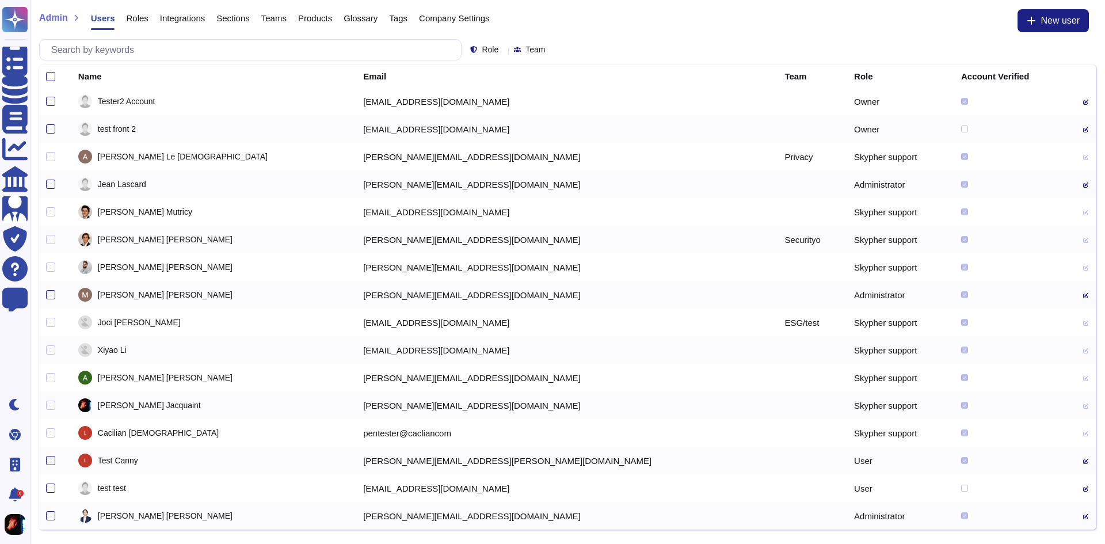
click at [179, 20] on span "Integrations" at bounding box center [182, 18] width 45 height 9
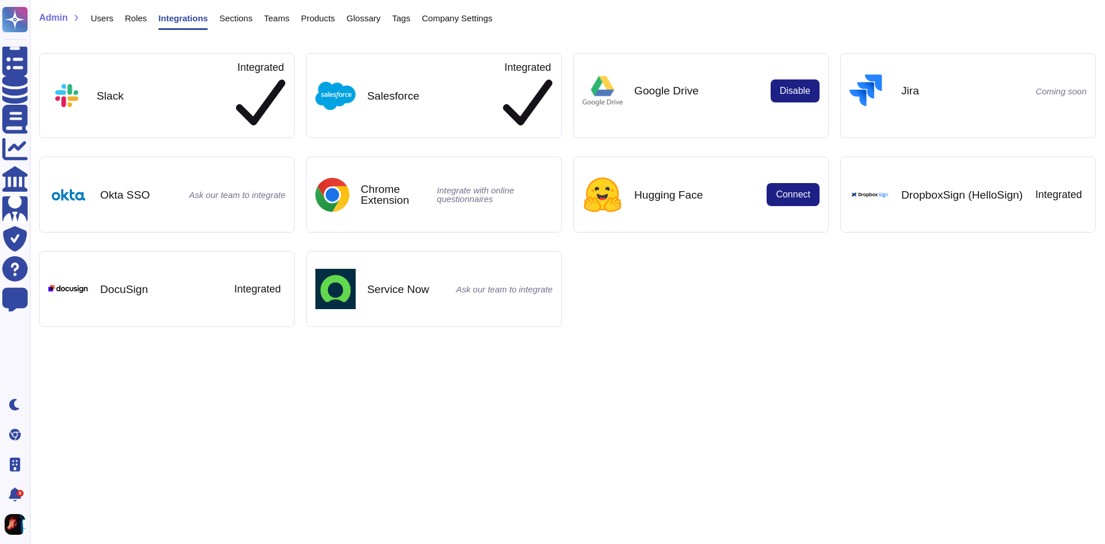
click at [226, 18] on span "Sections" at bounding box center [235, 18] width 33 height 9
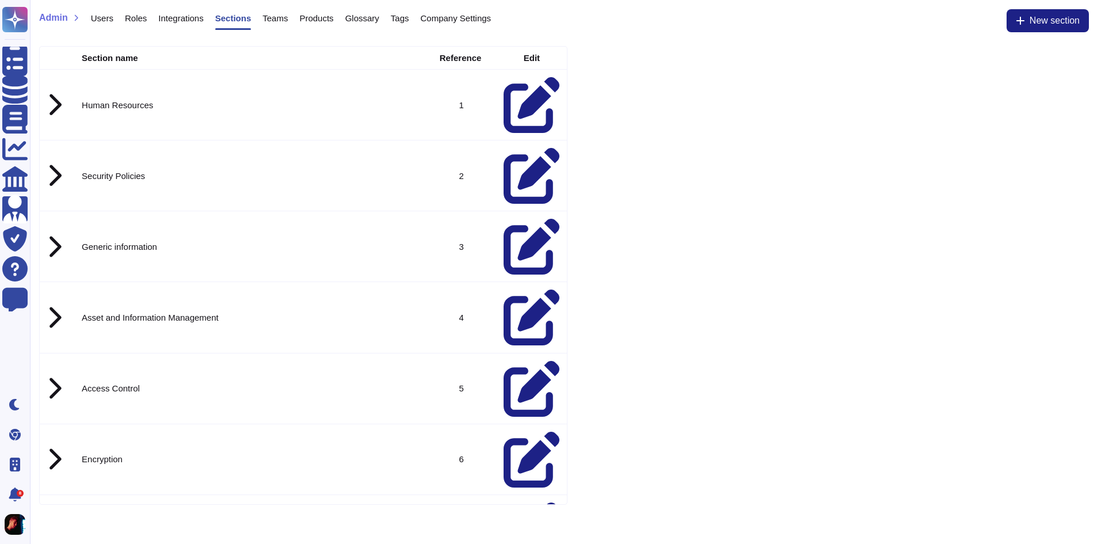
click at [456, 17] on span "Company Settings" at bounding box center [456, 18] width 71 height 9
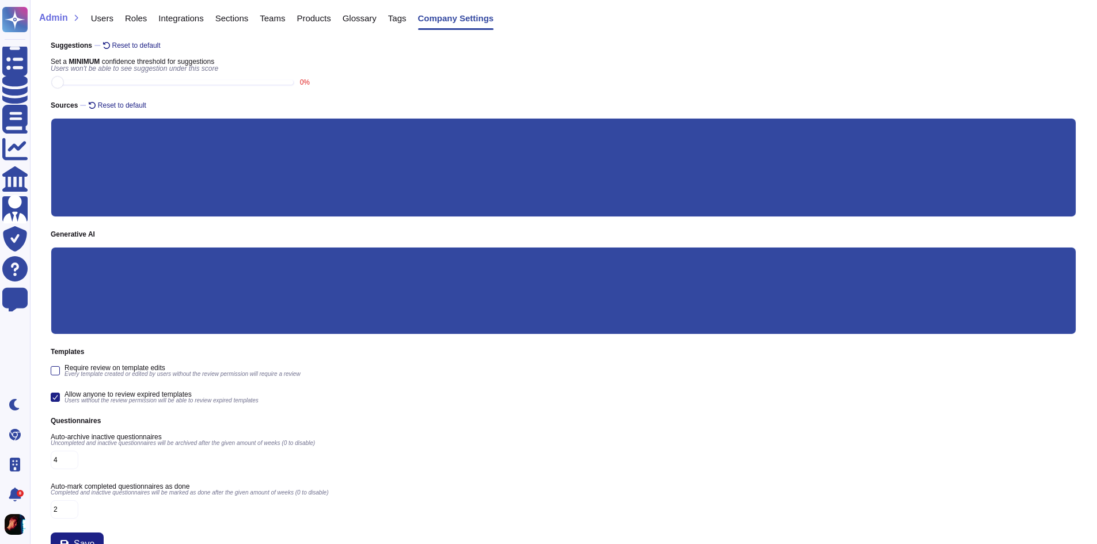
scroll to position [115, 0]
